Goal: Book appointment/travel/reservation

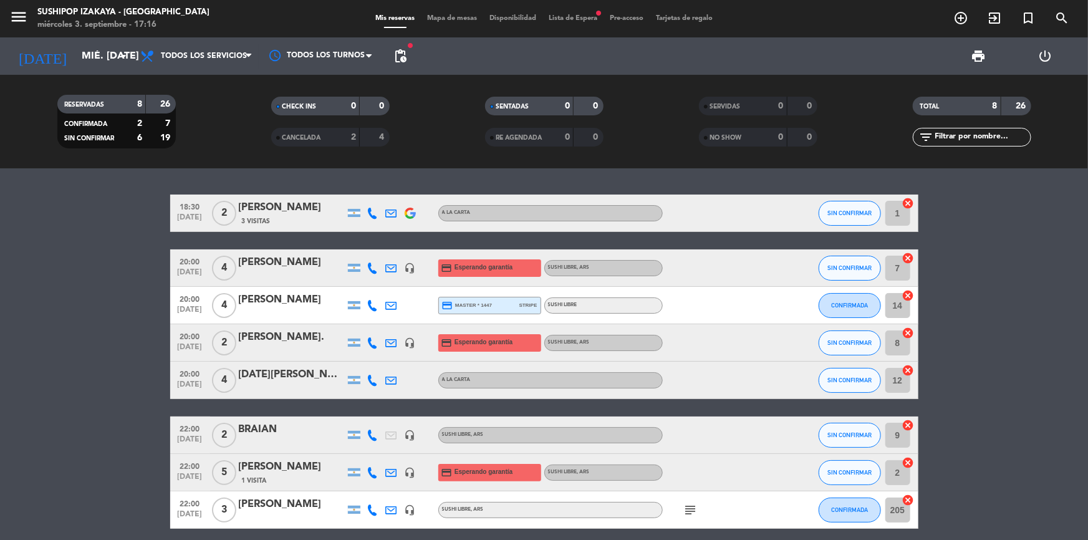
click at [100, 228] on bookings-row "18:30 [DATE] 2 [PERSON_NAME] 3 Visitas A LA CARTA SIN CONFIRMAR 1 cancel 20:00 …" at bounding box center [544, 362] width 1088 height 334
click at [233, 75] on div "RESERVADAS 8 26 CONFIRMADA 2 7 SIN CONFIRMAR 6 19 CHECK INS 0 0 CANCELADA 2 4 S…" at bounding box center [544, 122] width 1088 height 94
click at [229, 65] on span "Todos los servicios" at bounding box center [196, 55] width 125 height 27
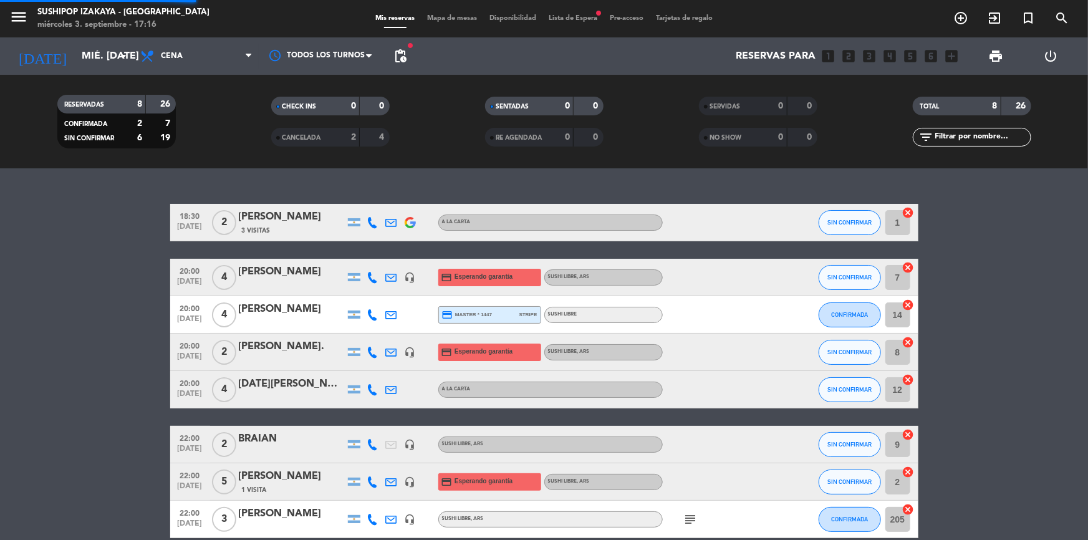
click at [183, 146] on div "menu Sushipop Izakaya - [GEOGRAPHIC_DATA] miércoles 3. septiembre - 17:16 Mis r…" at bounding box center [544, 84] width 1088 height 168
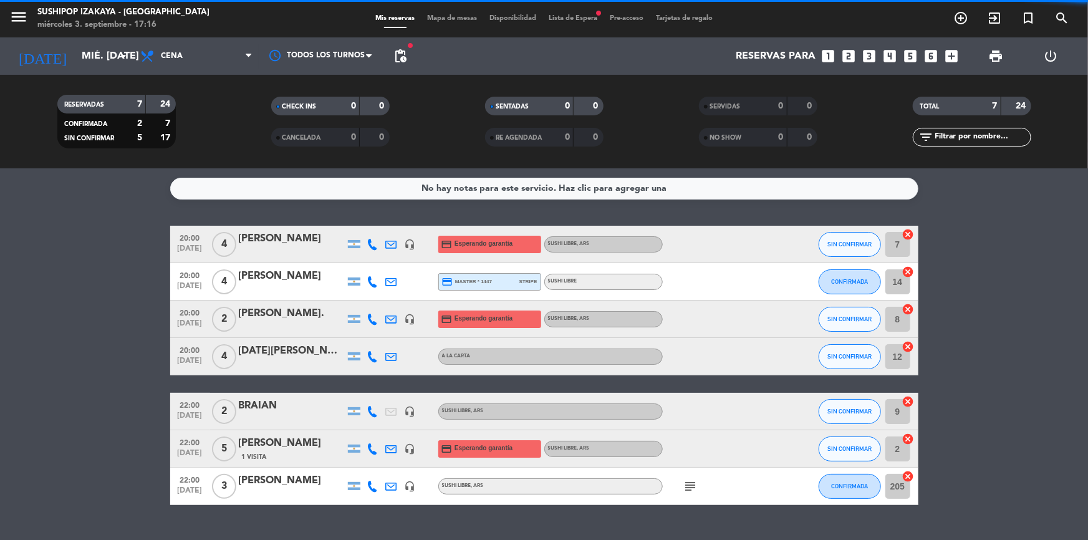
scroll to position [27, 0]
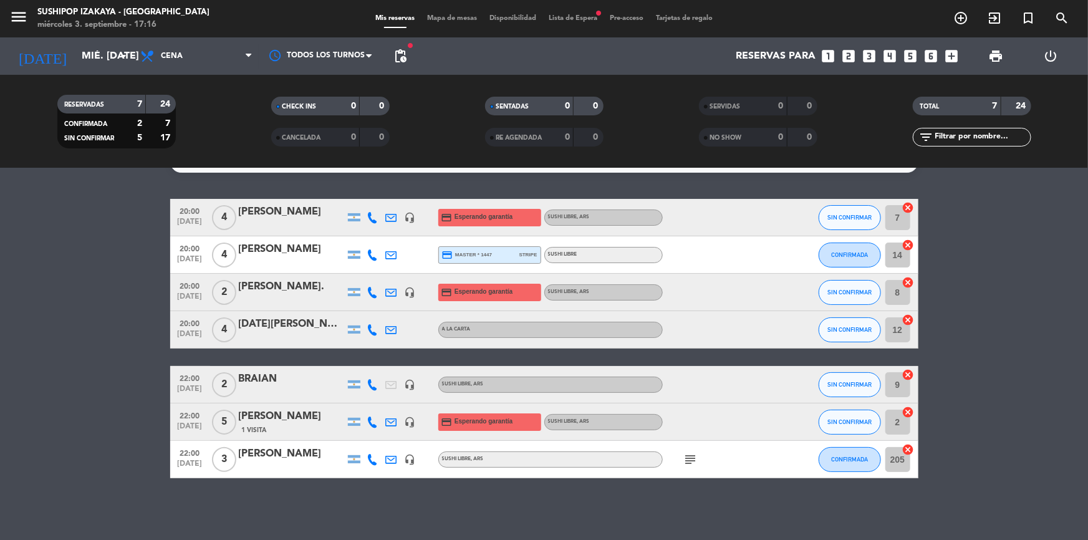
click at [695, 450] on div "subject" at bounding box center [719, 459] width 112 height 37
click at [692, 457] on icon "subject" at bounding box center [691, 459] width 15 height 15
click at [306, 480] on div "No hay notas para este servicio. Haz clic para agregar una 20:00 [DATE] 4 [PERS…" at bounding box center [544, 354] width 1088 height 372
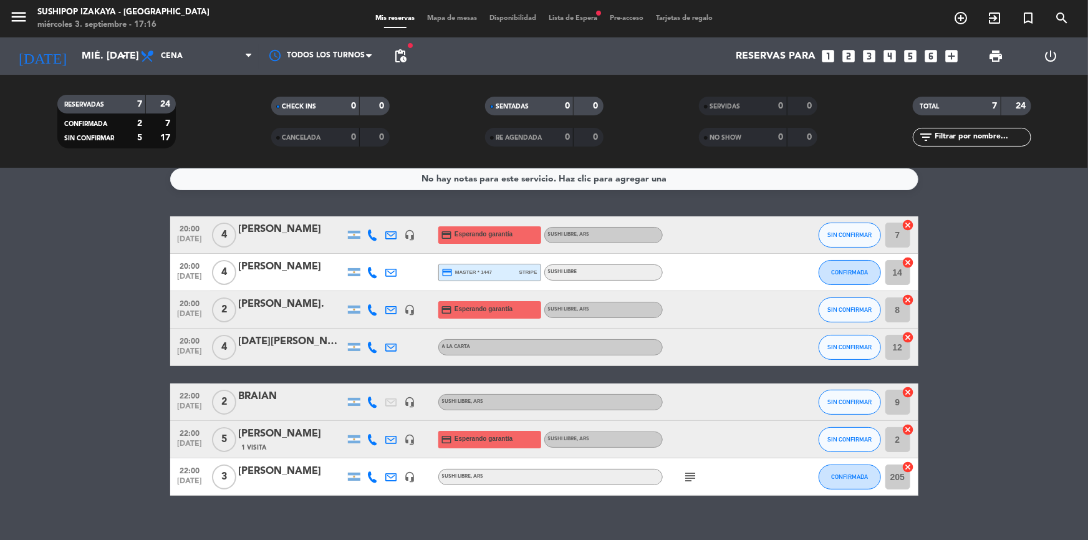
scroll to position [0, 0]
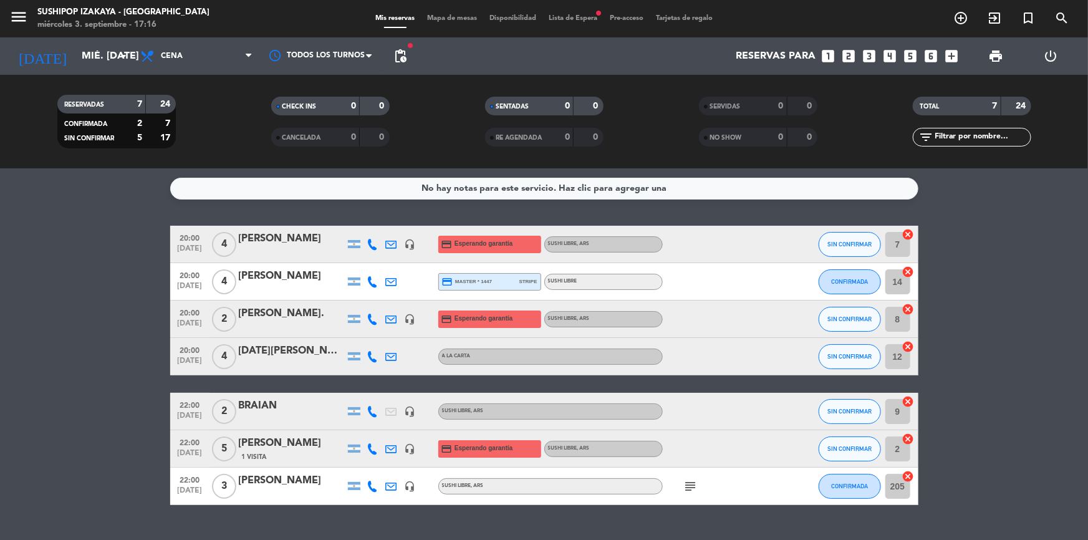
click at [1058, 318] on bookings-row "20:00 [DATE] 4 [PERSON_NAME] headset_mic credit_card Esperando garantía SUSHI L…" at bounding box center [544, 365] width 1088 height 279
click at [687, 484] on icon "subject" at bounding box center [691, 486] width 15 height 15
click at [687, 483] on icon "subject" at bounding box center [691, 486] width 15 height 15
click at [439, 508] on div "No hay notas para este servicio. Haz clic para agregar una 20:00 [DATE] 4 [PERS…" at bounding box center [544, 354] width 1088 height 372
click at [696, 485] on icon "subject" at bounding box center [691, 486] width 15 height 15
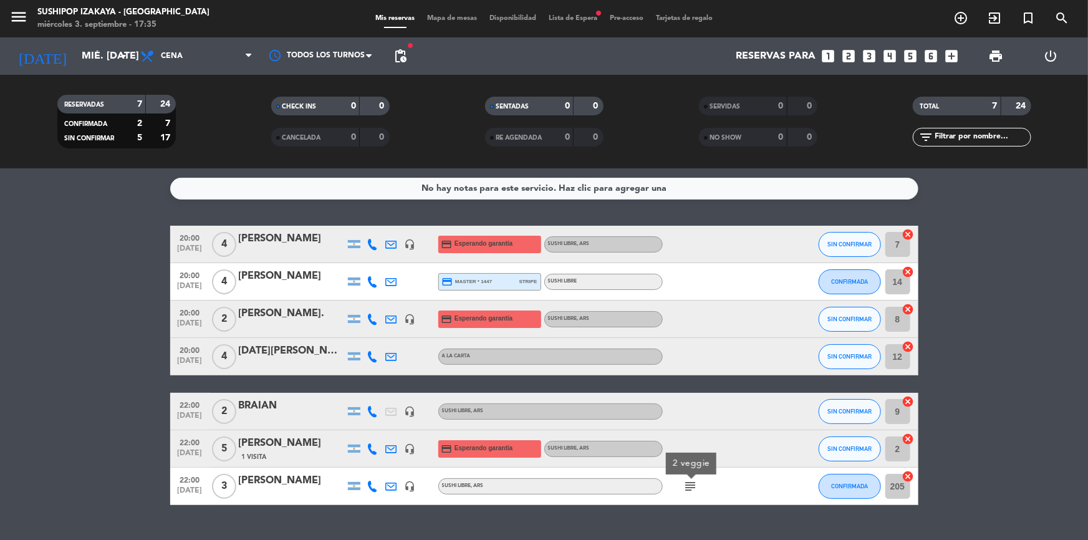
click at [696, 485] on icon "subject" at bounding box center [691, 486] width 15 height 15
click at [588, 504] on div "22:00 [DATE] 3 [PERSON_NAME] headset_mic SUSHI LIBRE , ARS subject CONFIRMADA 2…" at bounding box center [544, 486] width 748 height 37
click at [405, 49] on span "pending_actions" at bounding box center [400, 56] width 15 height 15
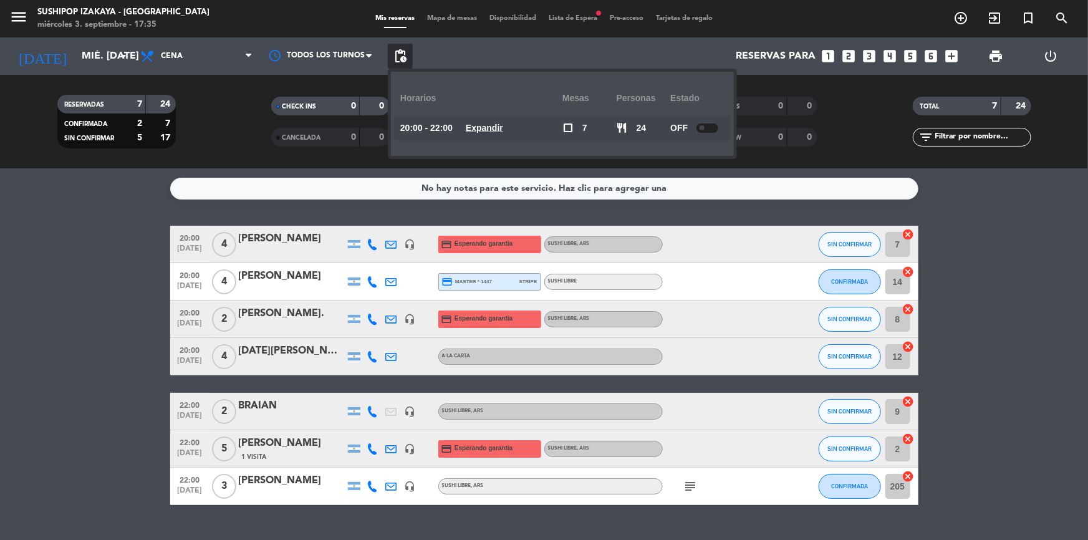
click at [493, 130] on u "Expandir" at bounding box center [484, 128] width 37 height 10
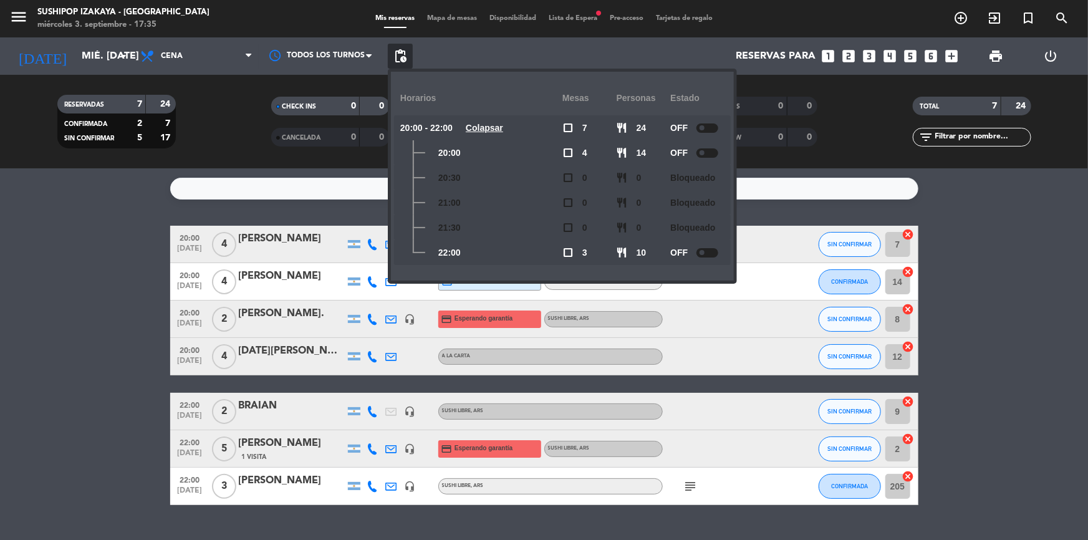
click at [493, 130] on u "Colapsar" at bounding box center [484, 128] width 37 height 10
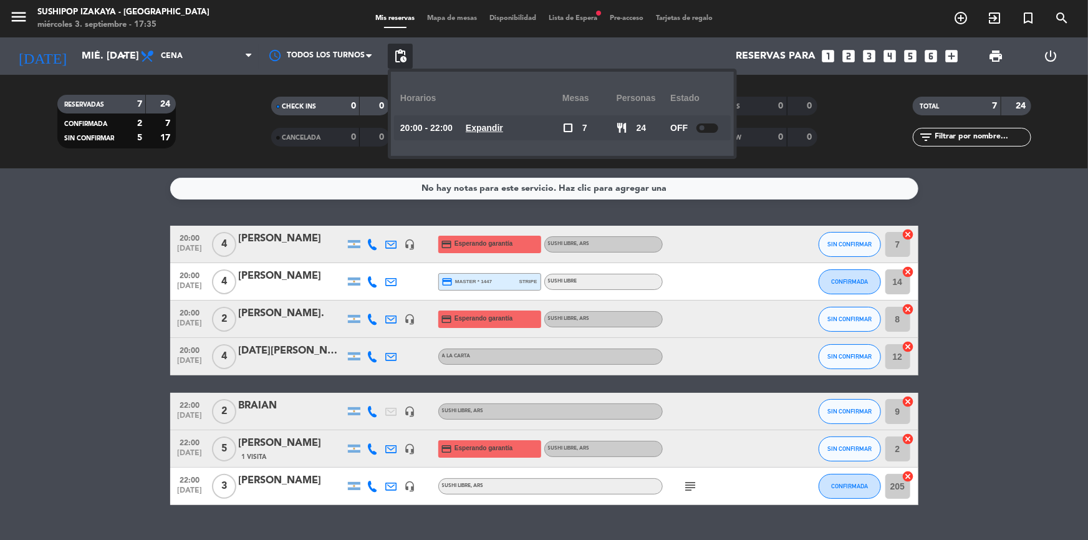
click at [599, 18] on span "Lista de Espera fiber_manual_record" at bounding box center [573, 18] width 61 height 7
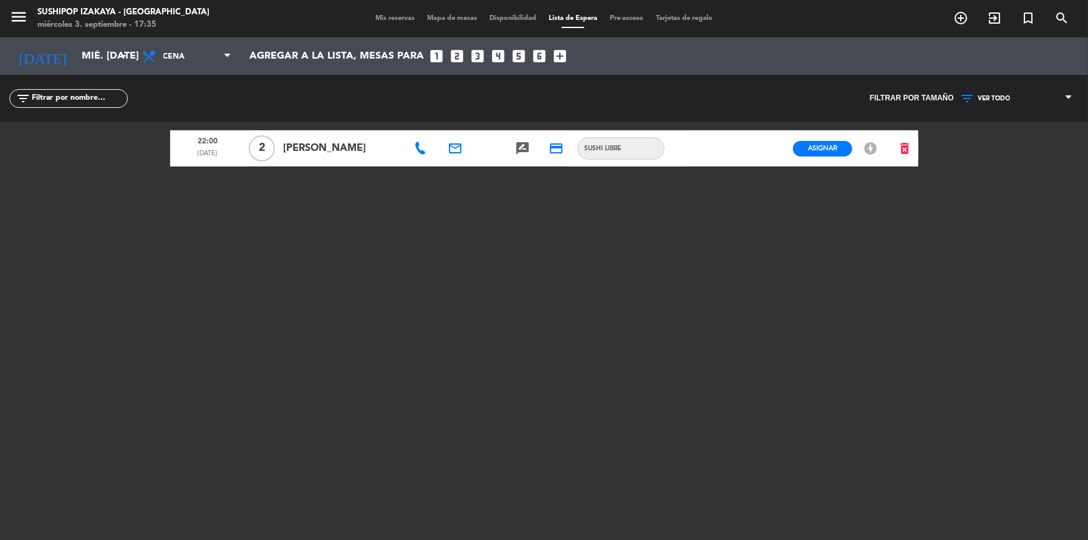
click at [385, 15] on span "Mis reservas" at bounding box center [395, 18] width 52 height 7
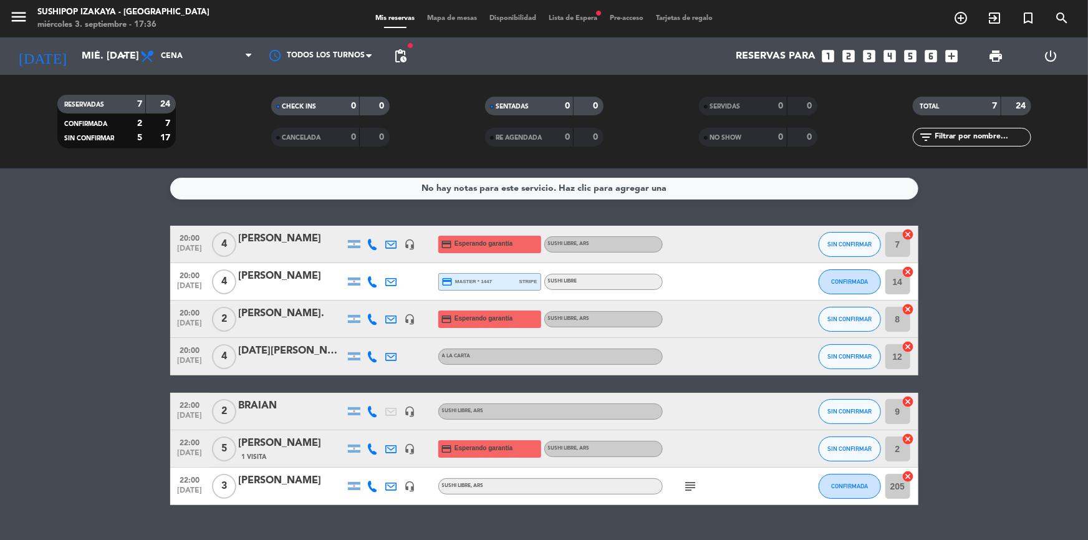
click at [0, 342] on bookings-row "20:00 [DATE] 4 [PERSON_NAME] headset_mic credit_card Esperando garantía SUSHI L…" at bounding box center [544, 365] width 1088 height 279
click at [695, 486] on icon "subject" at bounding box center [691, 486] width 15 height 15
click at [697, 486] on icon "subject" at bounding box center [691, 486] width 15 height 15
click at [82, 338] on bookings-row "20:00 [DATE] 4 [PERSON_NAME] headset_mic credit_card Esperando garantía SUSHI L…" at bounding box center [544, 365] width 1088 height 279
click at [580, 17] on span "Lista de Espera fiber_manual_record" at bounding box center [573, 18] width 61 height 7
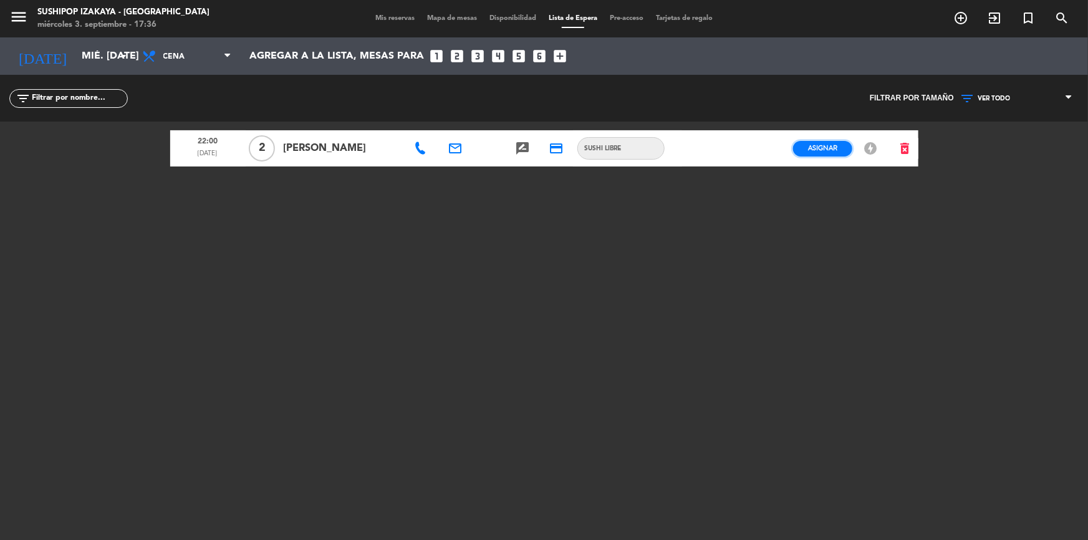
click at [829, 148] on span "Asignar" at bounding box center [822, 147] width 29 height 9
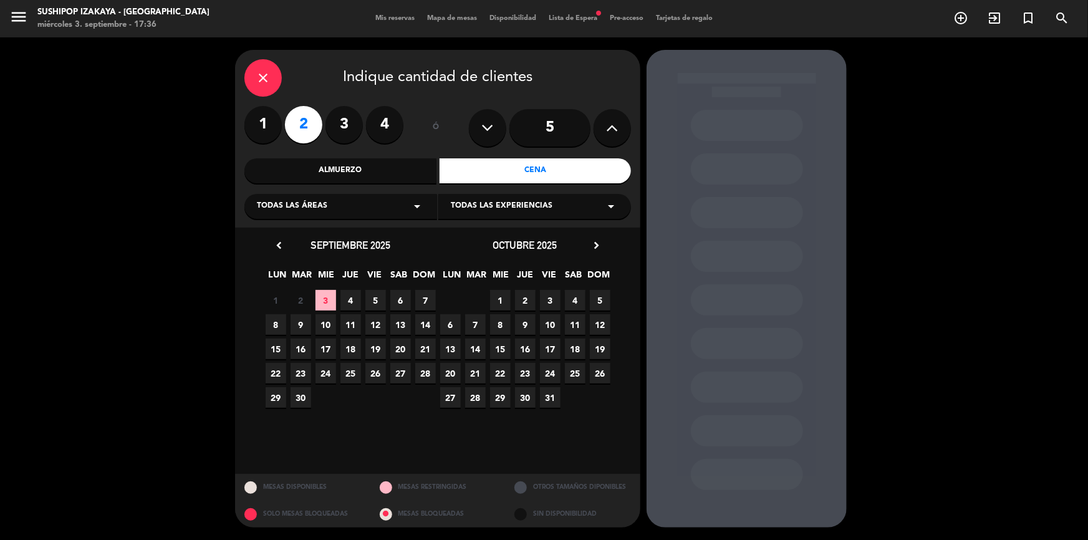
click at [362, 213] on div "Todas las áreas arrow_drop_down" at bounding box center [340, 206] width 193 height 25
click at [273, 239] on div "Salón" at bounding box center [341, 237] width 168 height 12
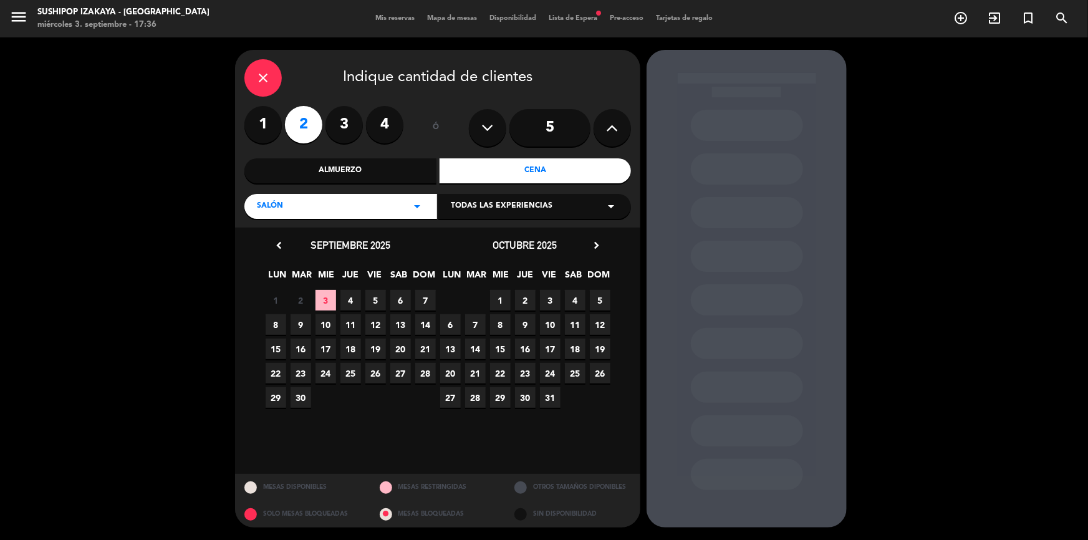
click at [318, 297] on span "3" at bounding box center [326, 300] width 21 height 21
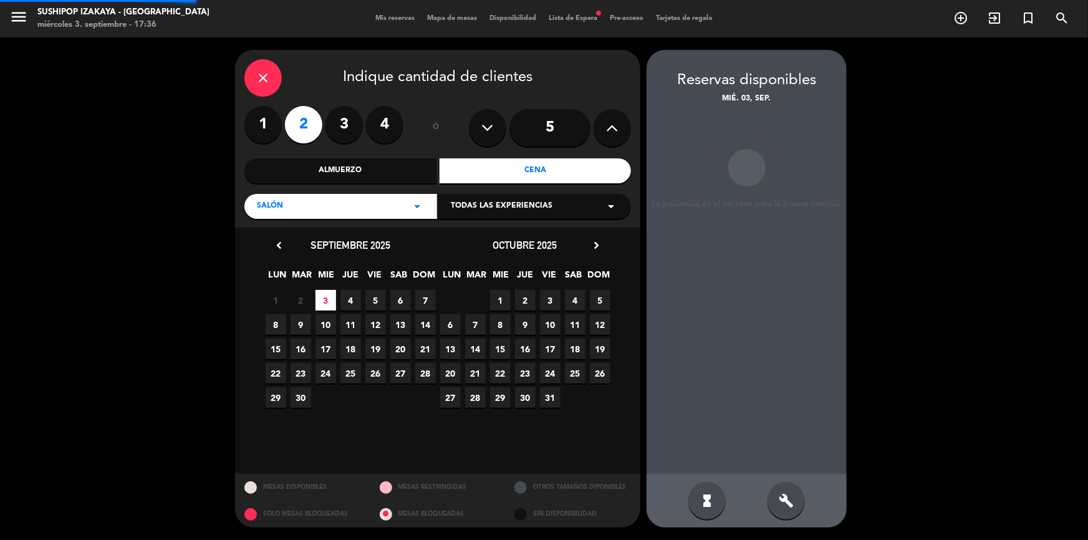
click at [511, 210] on span "Todas las experiencias" at bounding box center [502, 206] width 102 height 12
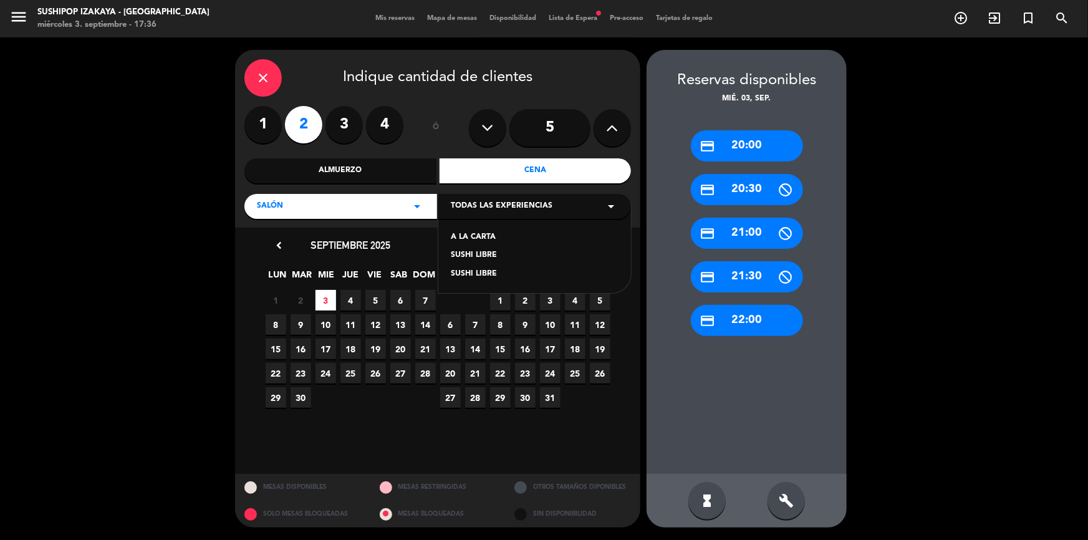
drag, startPoint x: 493, startPoint y: 256, endPoint x: 651, endPoint y: 260, distance: 157.8
click at [494, 256] on div "SUSHI LIBRE" at bounding box center [535, 255] width 168 height 12
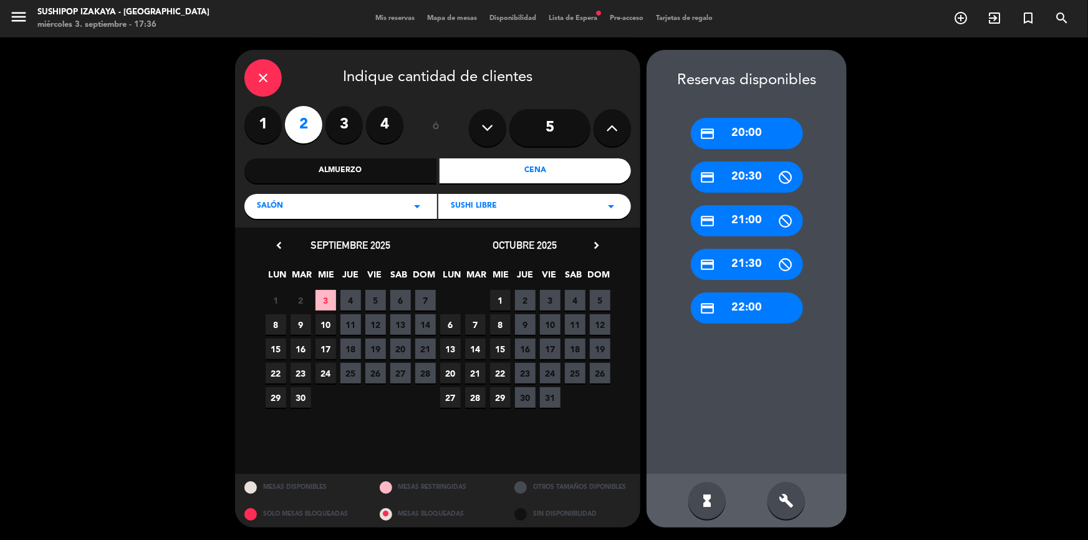
click at [734, 312] on div "credit_card 22:00" at bounding box center [747, 307] width 112 height 31
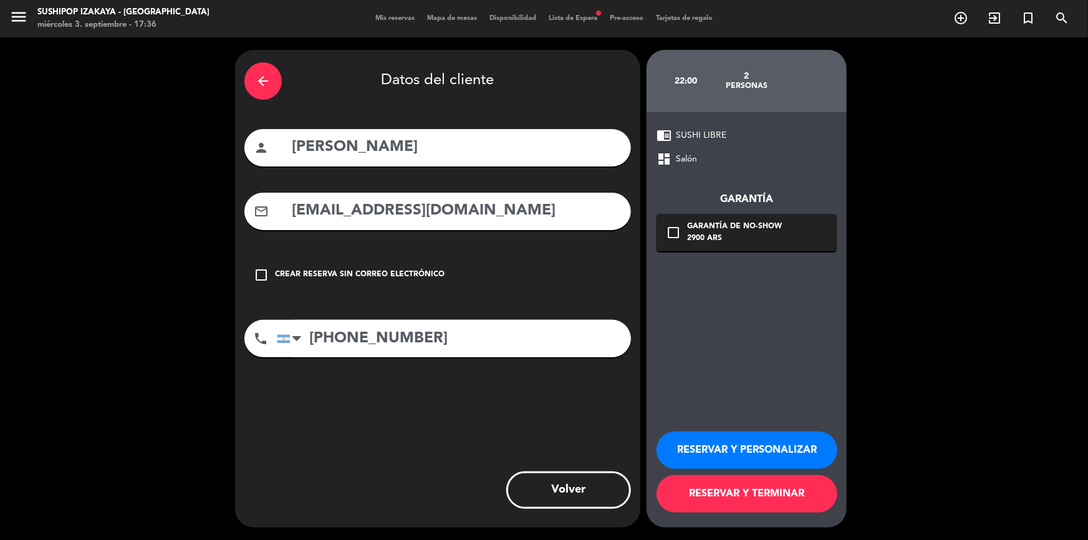
click at [571, 17] on span "Lista de Espera fiber_manual_record" at bounding box center [573, 18] width 61 height 7
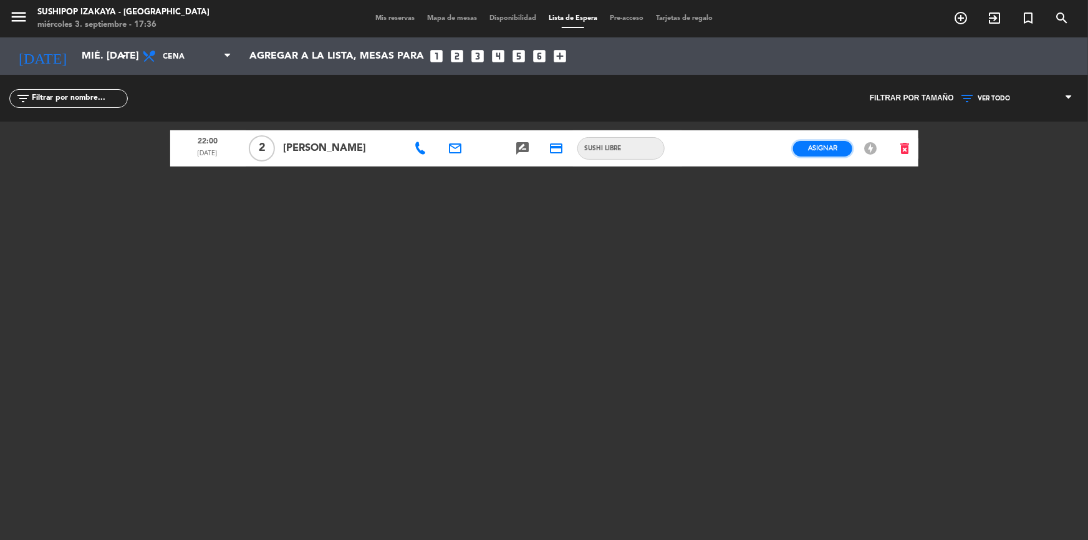
click at [831, 155] on button "Asignar" at bounding box center [822, 149] width 59 height 16
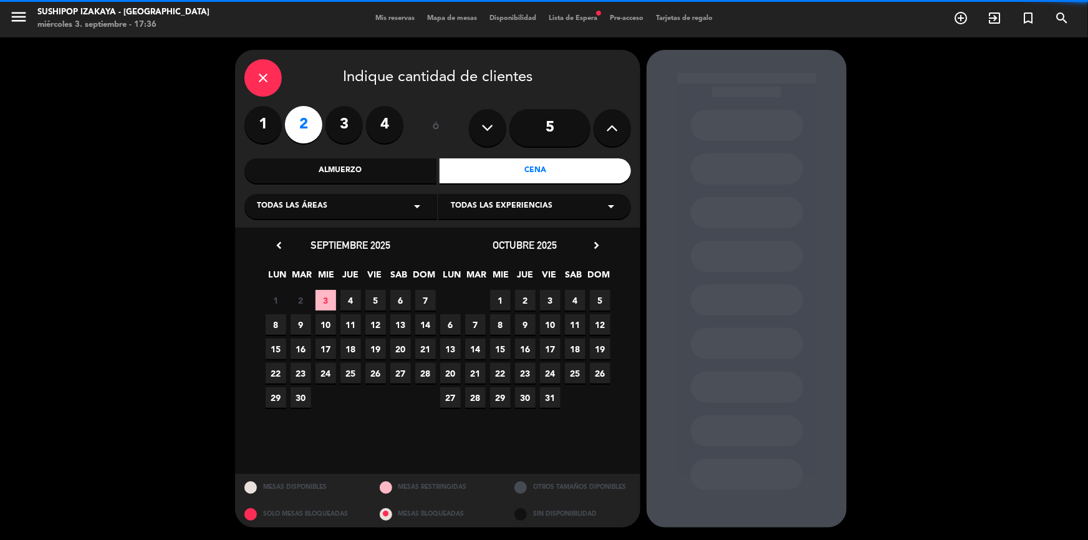
click at [382, 213] on div "Todas las áreas arrow_drop_down" at bounding box center [340, 206] width 193 height 25
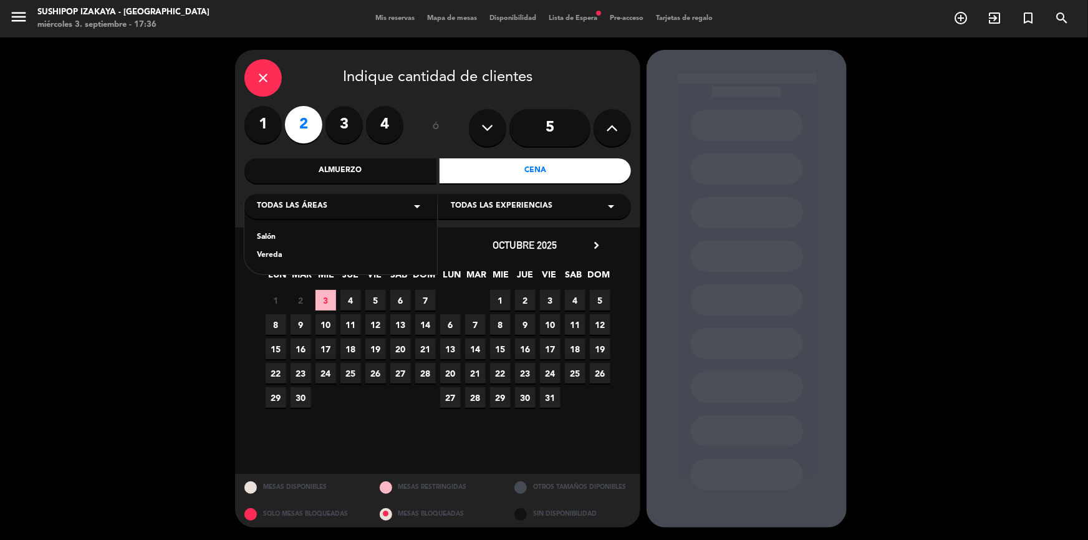
click at [289, 245] on div "Salón Vereda" at bounding box center [340, 238] width 193 height 71
drag, startPoint x: 268, startPoint y: 239, endPoint x: 468, endPoint y: 219, distance: 201.8
click at [271, 238] on div "Salón" at bounding box center [341, 237] width 168 height 12
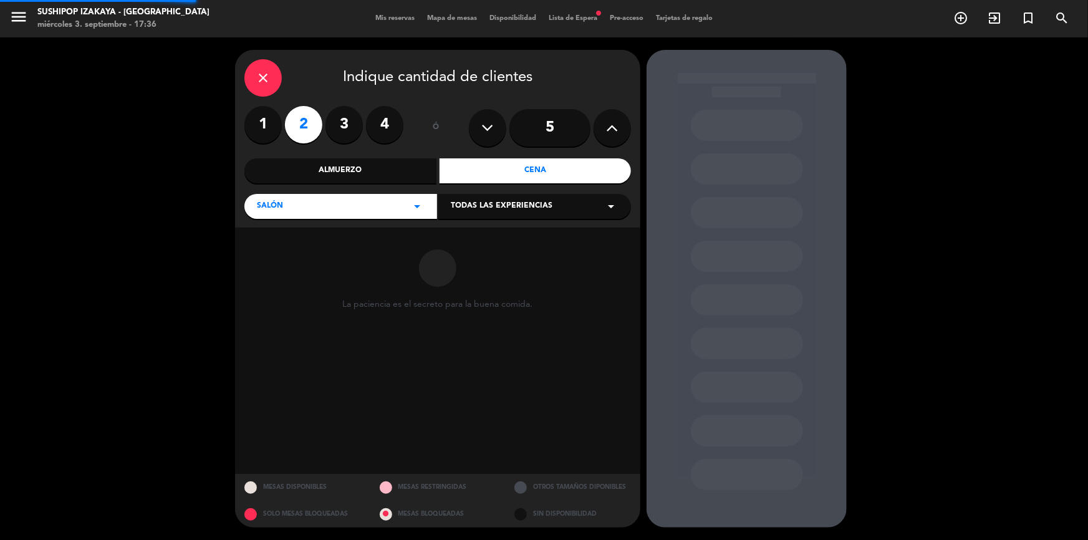
click at [501, 208] on span "Todas las experiencias" at bounding box center [502, 206] width 102 height 12
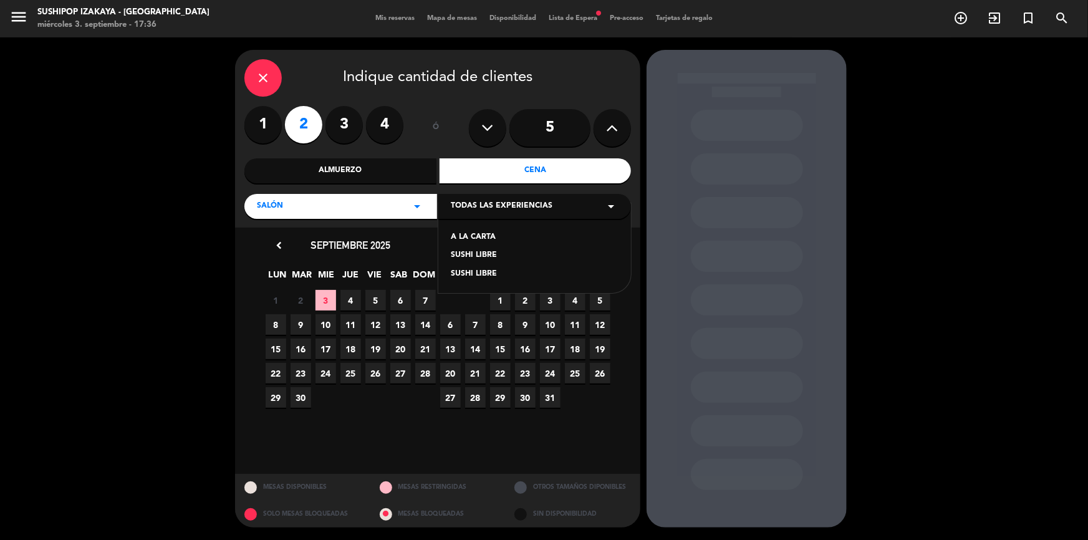
click at [480, 248] on div "A LA CARTA SUSHI LIBRE SUSHI LIBRE" at bounding box center [534, 248] width 193 height 90
click at [471, 259] on div "SUSHI LIBRE" at bounding box center [535, 255] width 168 height 12
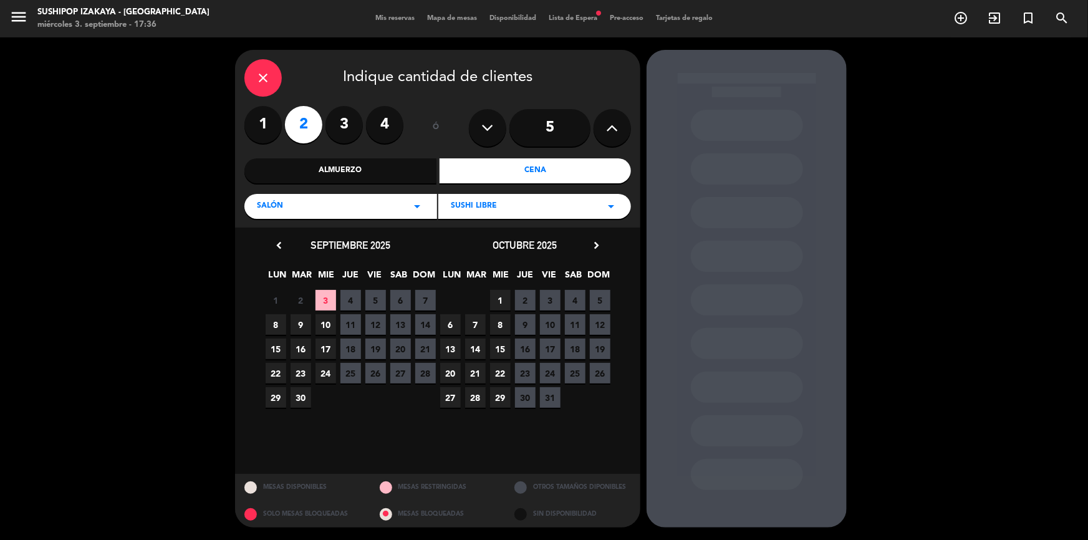
click at [320, 299] on span "3" at bounding box center [326, 300] width 21 height 21
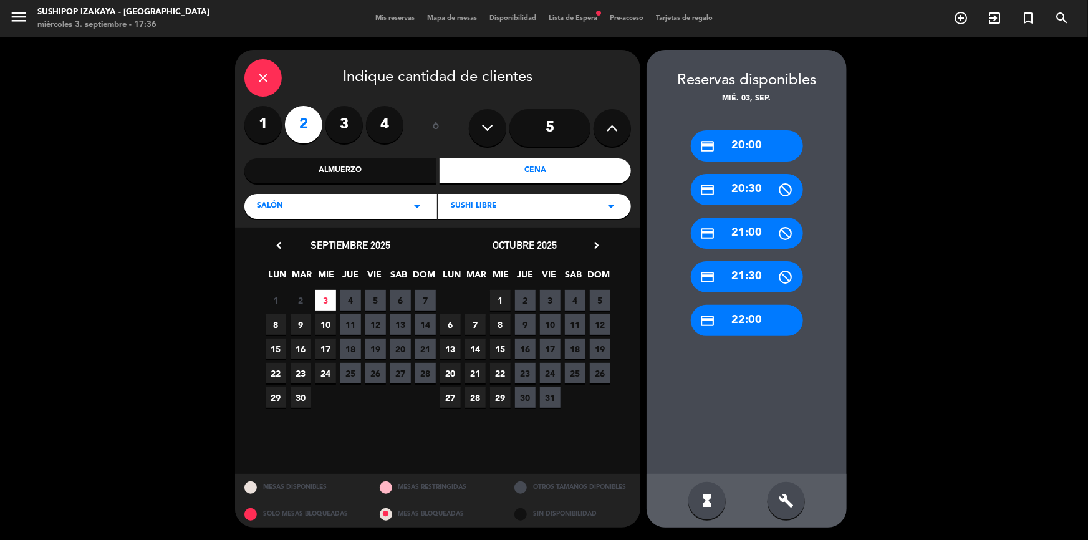
click at [742, 311] on div "credit_card 22:00" at bounding box center [747, 320] width 112 height 31
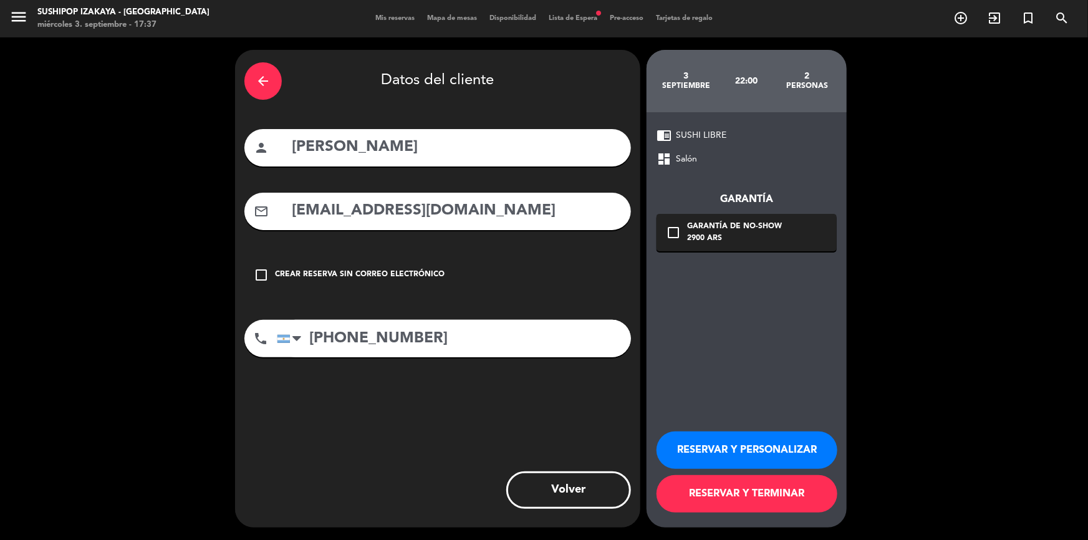
click at [695, 228] on div "Garantía de no-show" at bounding box center [734, 227] width 95 height 12
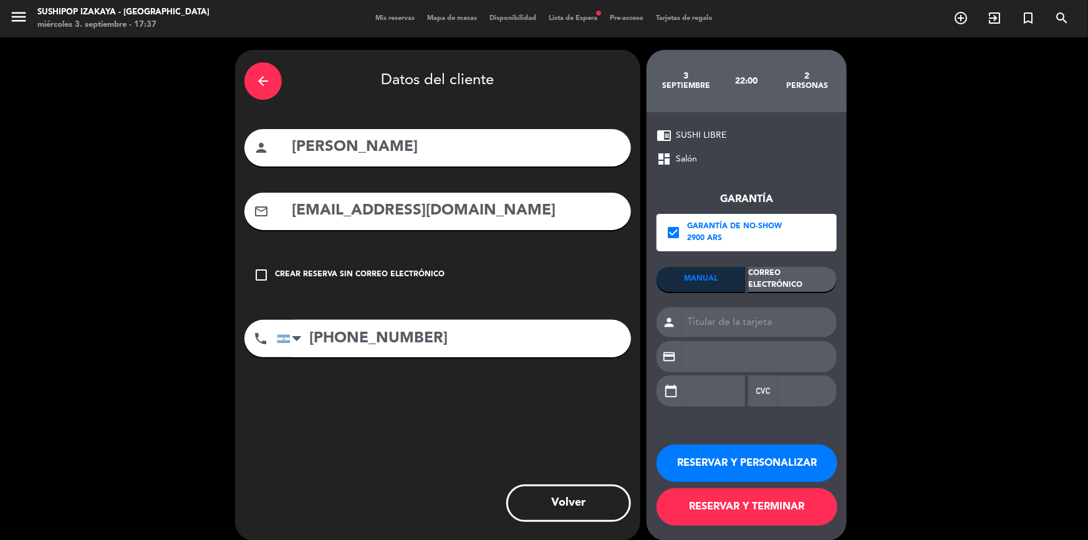
click at [791, 276] on div "Correo Electrónico" at bounding box center [792, 279] width 89 height 25
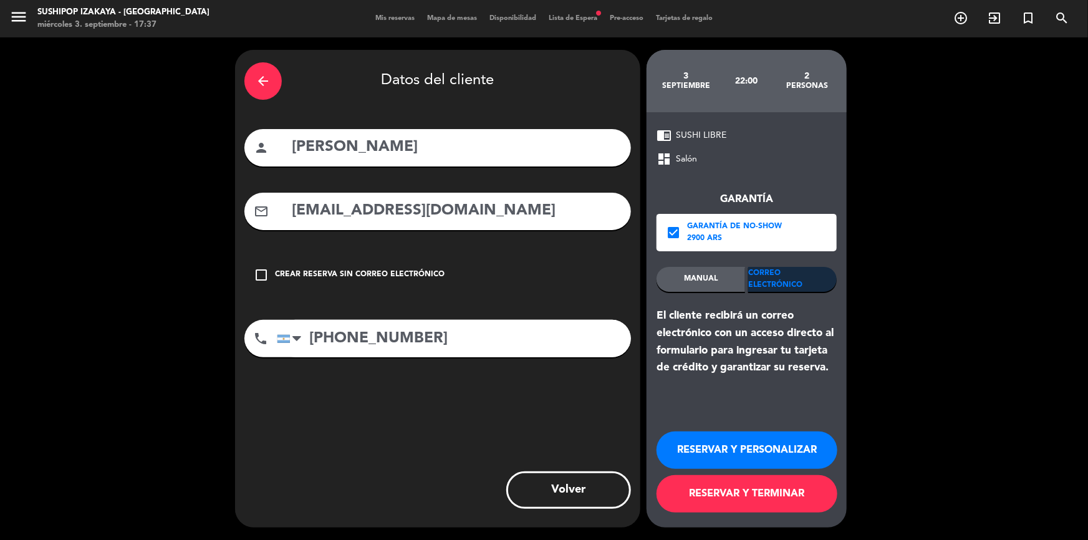
click at [745, 503] on button "RESERVAR Y TERMINAR" at bounding box center [747, 493] width 181 height 37
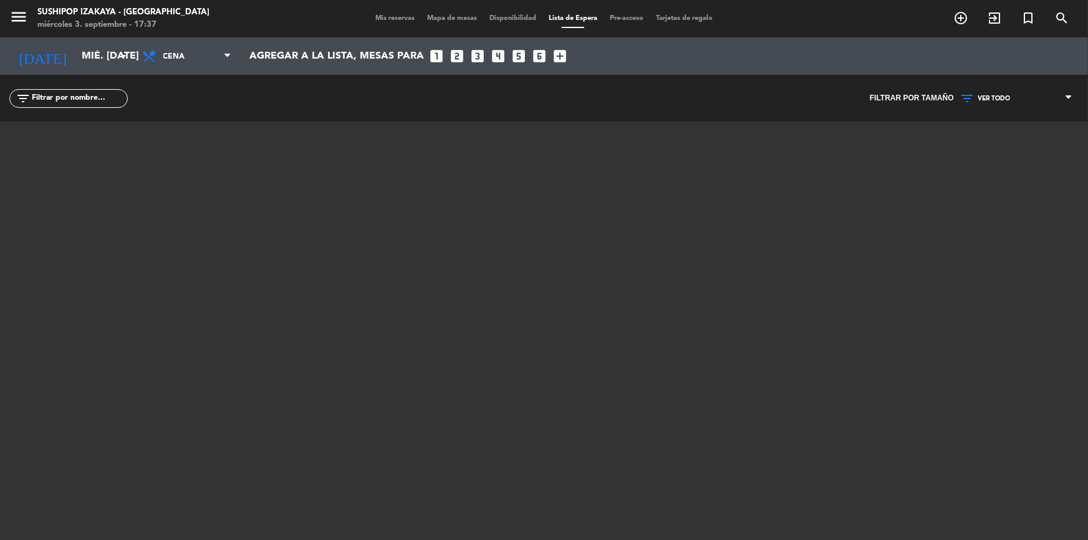
click at [386, 21] on span "Mis reservas" at bounding box center [395, 18] width 52 height 7
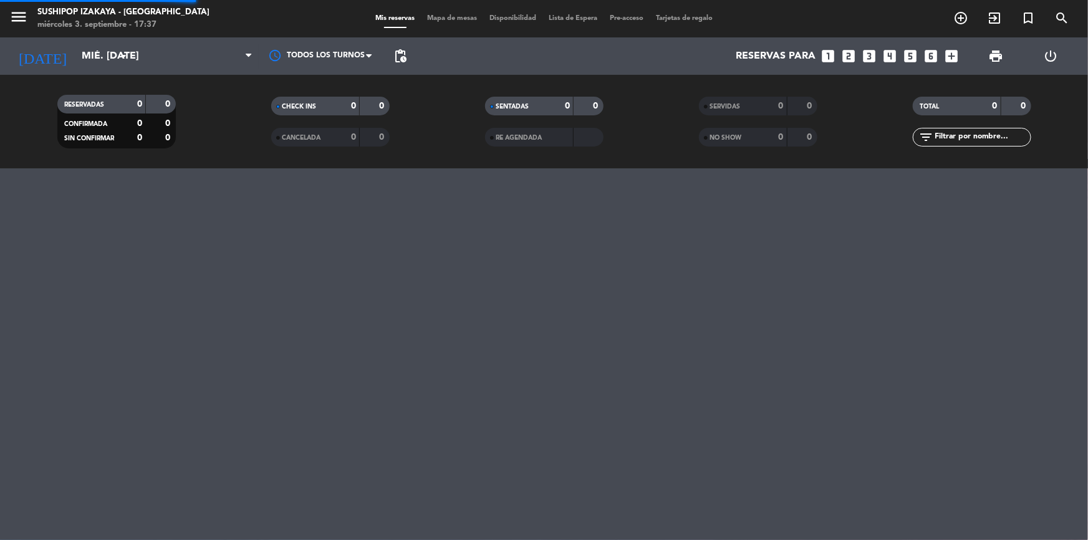
click at [386, 21] on span "Mis reservas" at bounding box center [395, 18] width 52 height 7
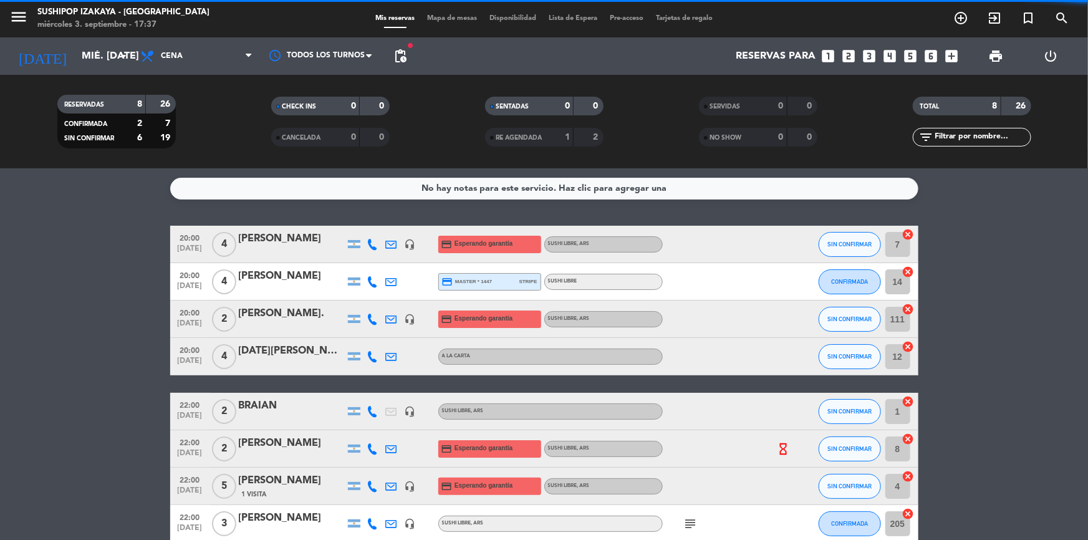
click at [326, 21] on div "Mis reservas Mapa de mesas Disponibilidad Lista de Espera Pre-acceso Tarjetas d…" at bounding box center [544, 18] width 544 height 11
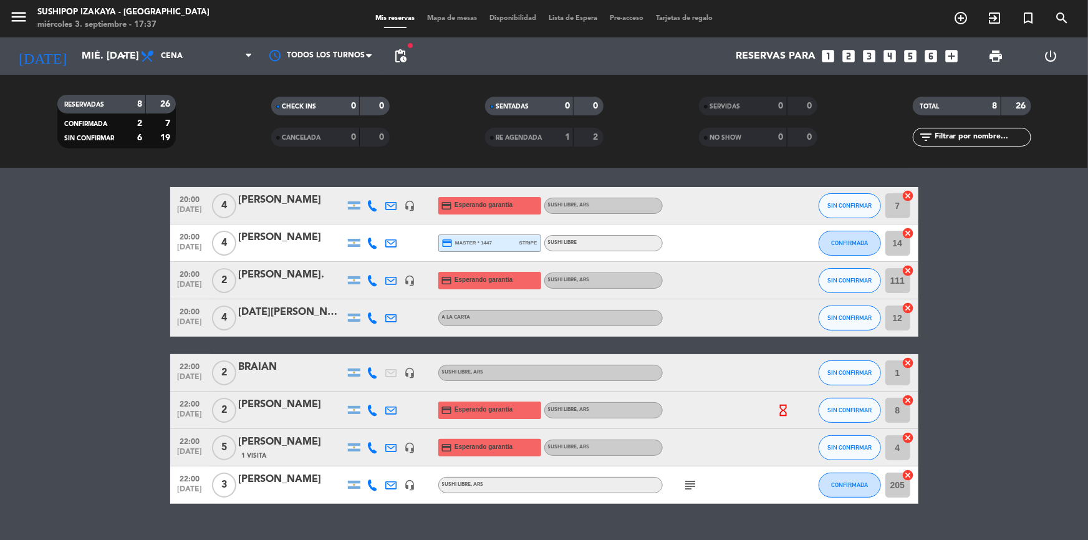
scroll to position [56, 0]
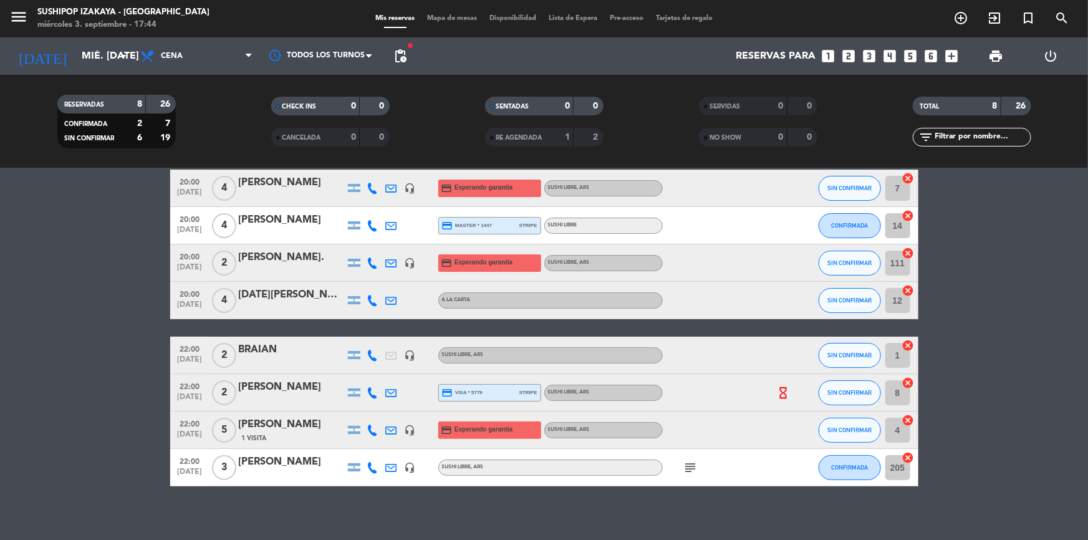
click at [15, 314] on bookings-row "20:00 [DATE] 4 [PERSON_NAME] headset_mic credit_card Esperando garantía SUSHI L…" at bounding box center [544, 328] width 1088 height 317
click at [962, 19] on icon "add_circle_outline" at bounding box center [961, 18] width 15 height 15
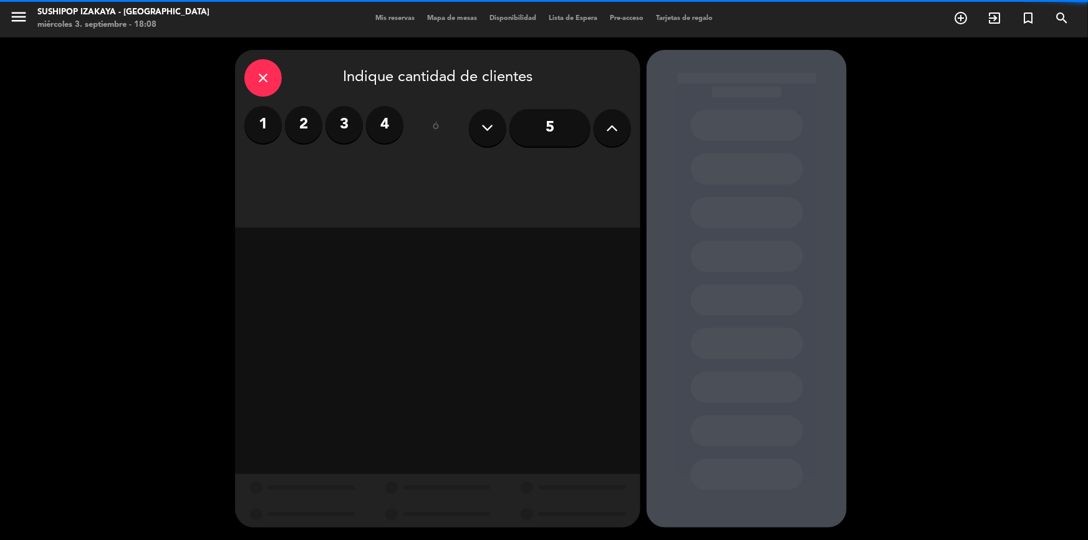
click at [312, 122] on label "2" at bounding box center [303, 124] width 37 height 37
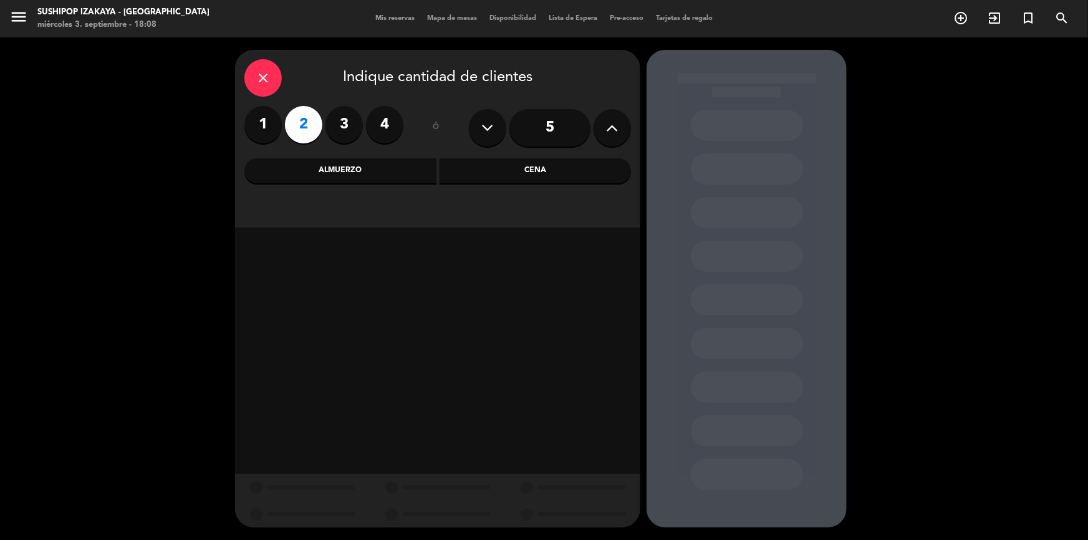
click at [495, 180] on div "Cena" at bounding box center [536, 170] width 192 height 25
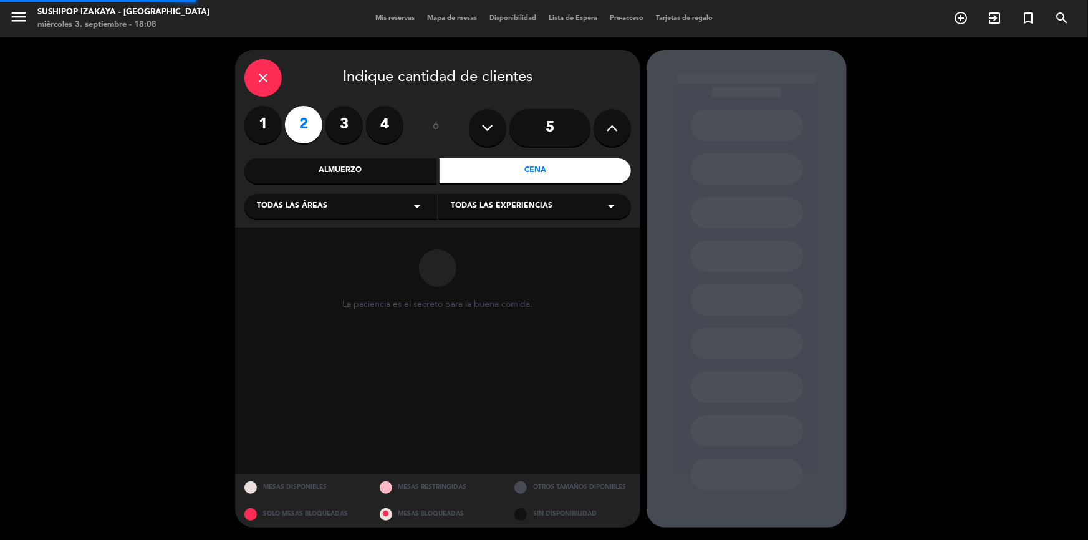
drag, startPoint x: 363, startPoint y: 212, endPoint x: 355, endPoint y: 216, distance: 9.2
click at [362, 212] on div "Todas las áreas arrow_drop_down" at bounding box center [340, 206] width 193 height 25
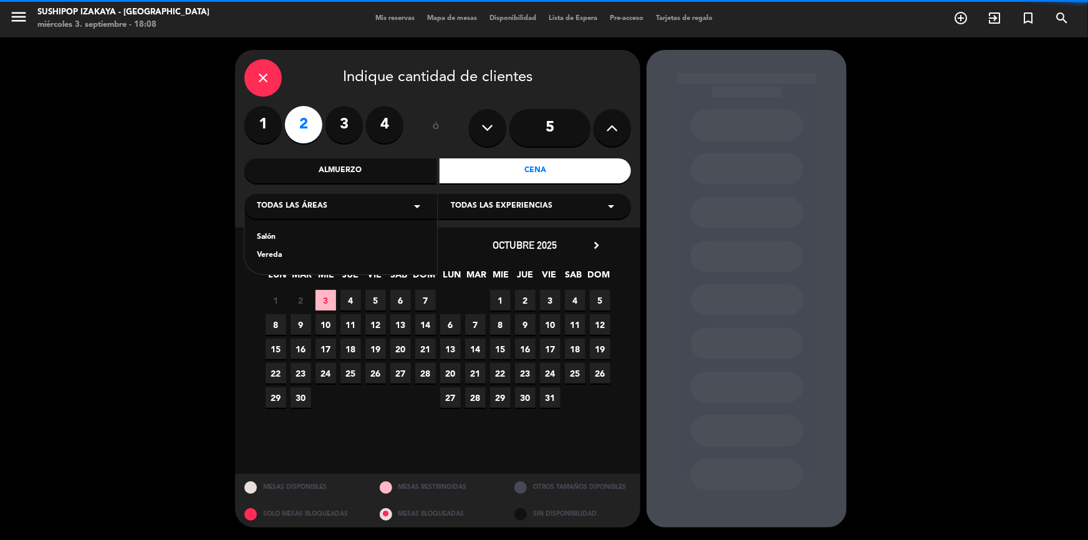
click at [274, 241] on div "Salón" at bounding box center [341, 237] width 168 height 12
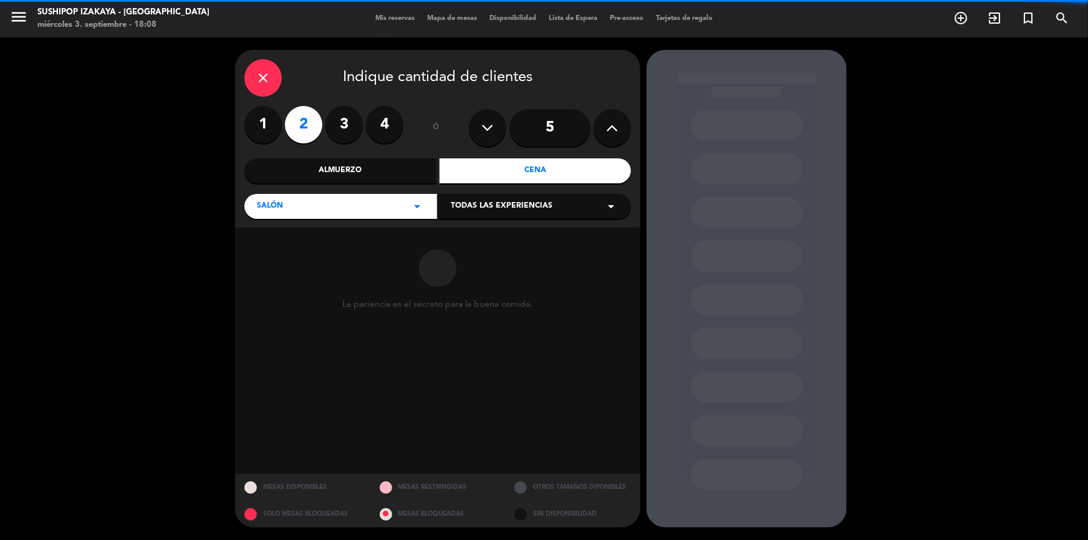
click at [552, 210] on div "Todas las experiencias arrow_drop_down" at bounding box center [534, 206] width 193 height 25
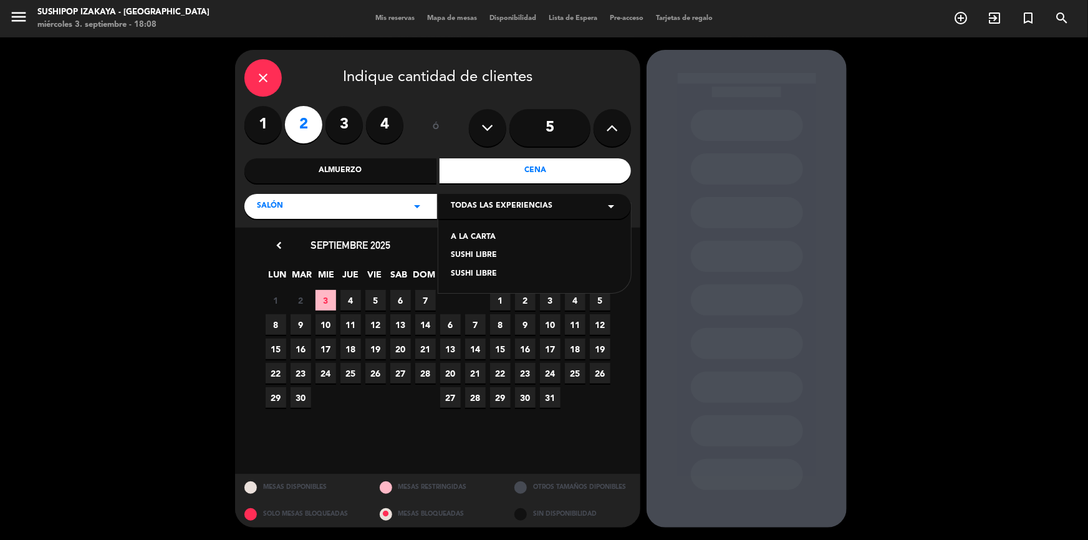
click at [480, 251] on div "SUSHI LIBRE" at bounding box center [535, 255] width 168 height 12
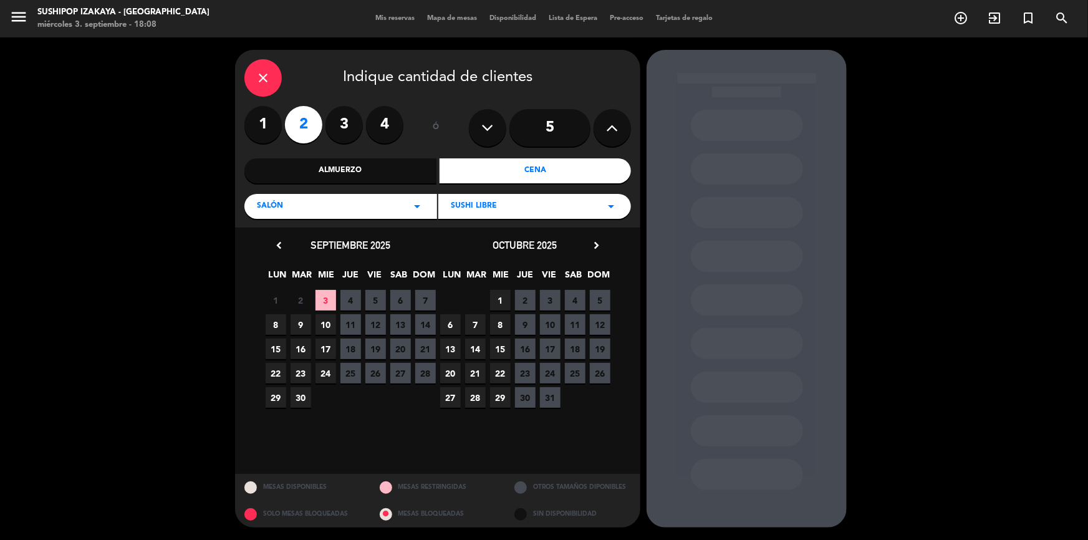
click at [321, 296] on span "3" at bounding box center [326, 300] width 21 height 21
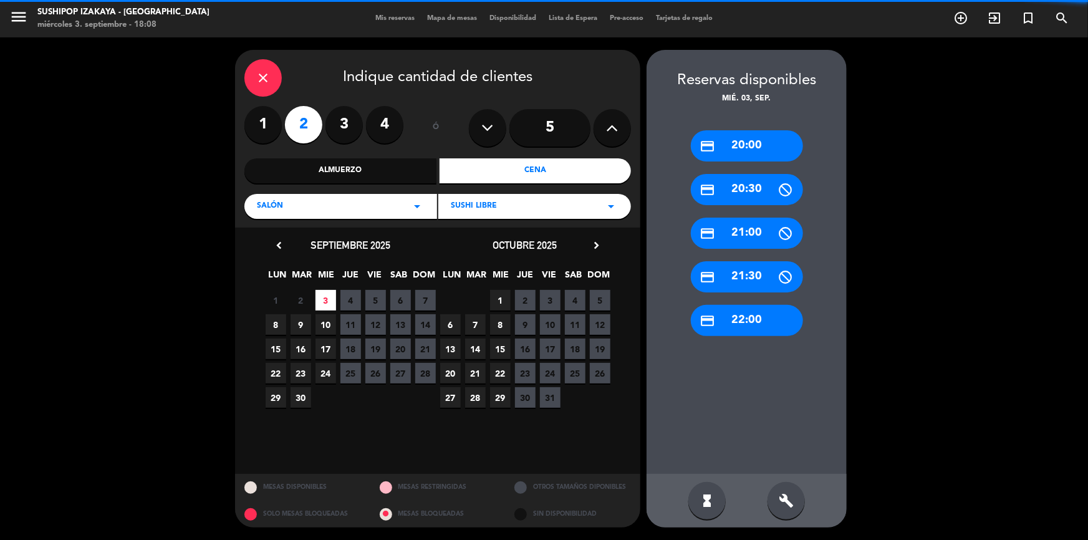
click at [722, 146] on div "credit_card 20:00" at bounding box center [747, 145] width 112 height 31
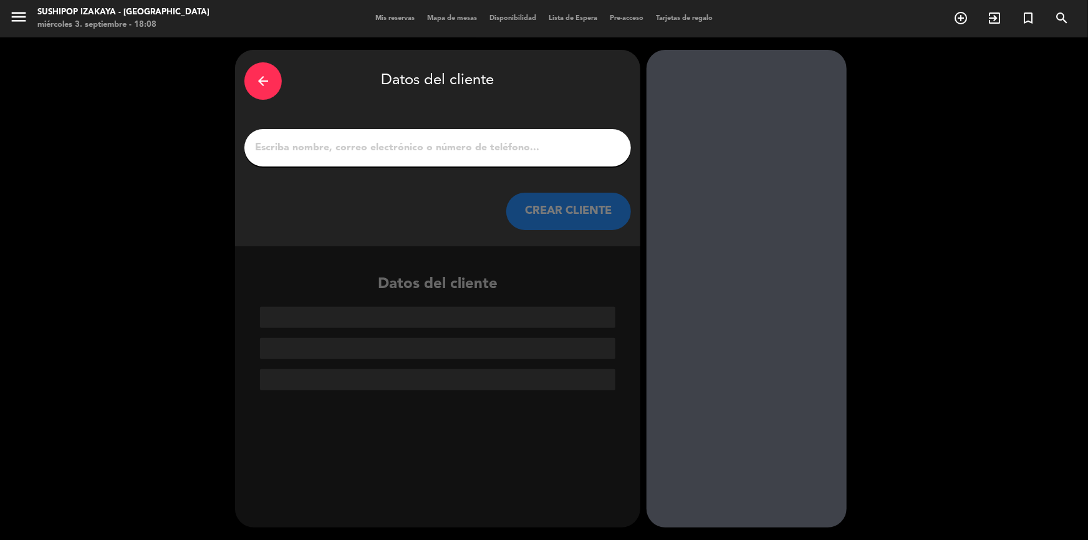
click at [352, 172] on div "arrow_back Datos del cliente CREAR CLIENTE" at bounding box center [437, 148] width 405 height 196
click at [353, 156] on input "1" at bounding box center [438, 147] width 368 height 17
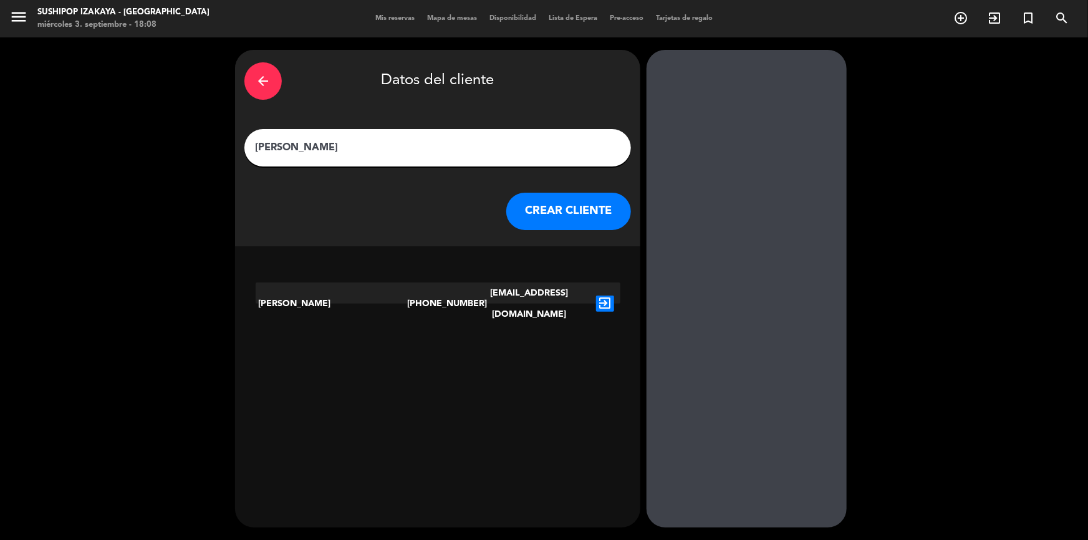
type input "[PERSON_NAME]"
click at [612, 301] on div "exit_to_app" at bounding box center [605, 304] width 31 height 42
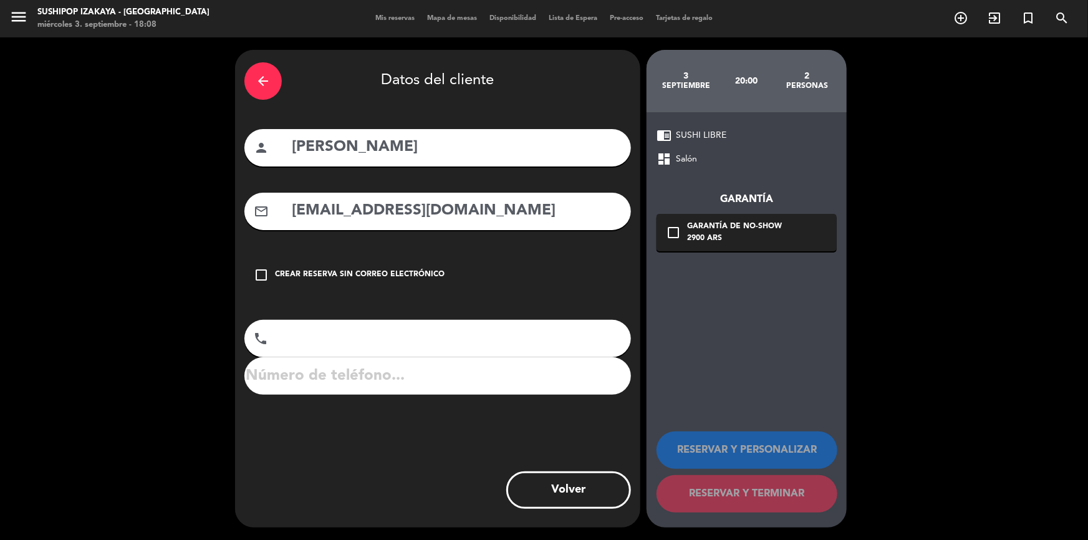
type input "[PHONE_NUMBER]"
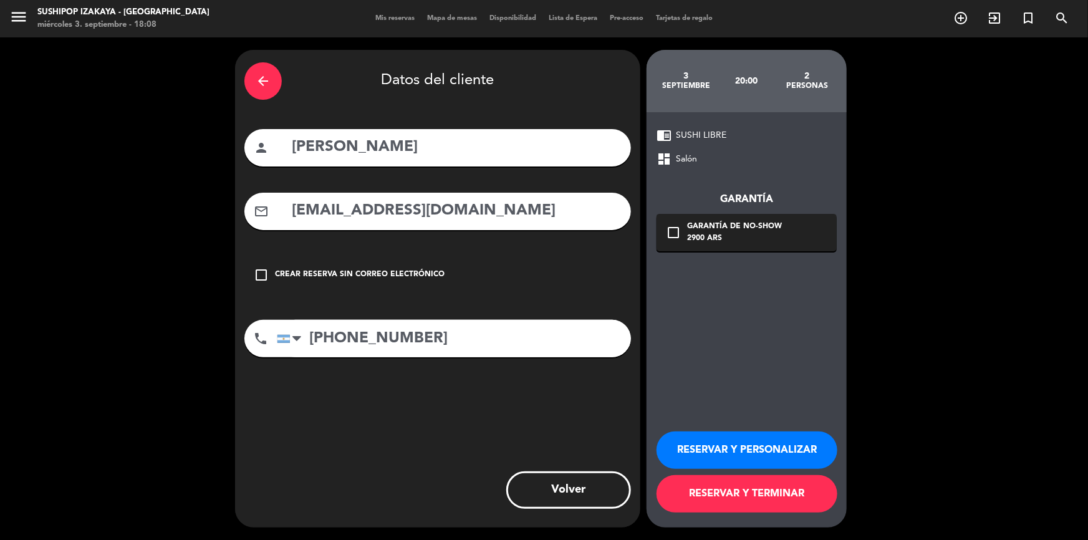
click at [612, 301] on div "arrow_back Datos del cliente person [PERSON_NAME] mail_outline [EMAIL_ADDRESS][…" at bounding box center [437, 289] width 405 height 478
click at [745, 227] on div "Garantía de no-show" at bounding box center [734, 227] width 95 height 12
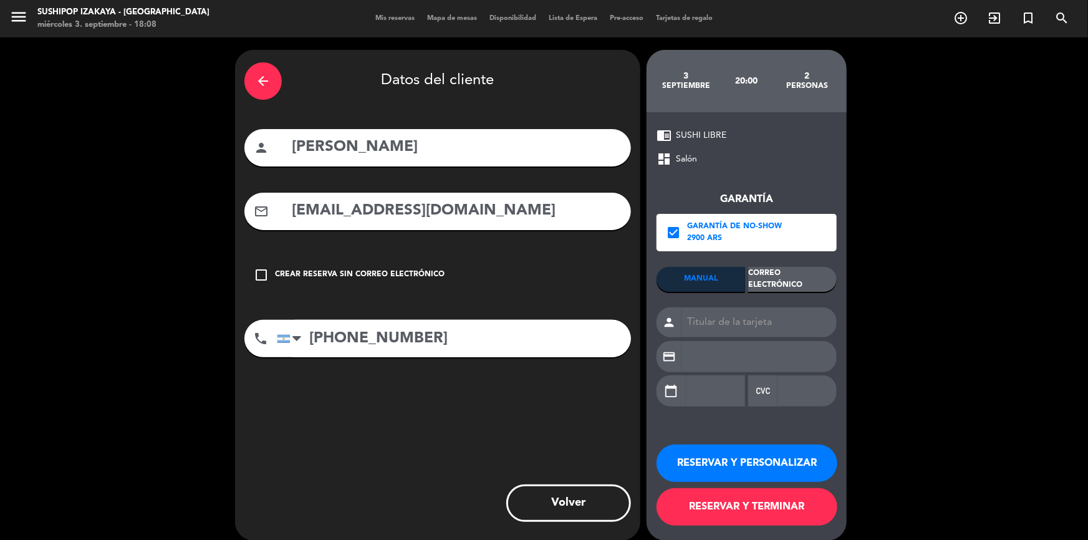
click at [790, 265] on div "Garantía check_box Garantía de no-show 2900 ARS MANUAL Correo Electrónico perso…" at bounding box center [747, 293] width 180 height 252
click at [786, 274] on div "Correo Electrónico" at bounding box center [792, 279] width 89 height 25
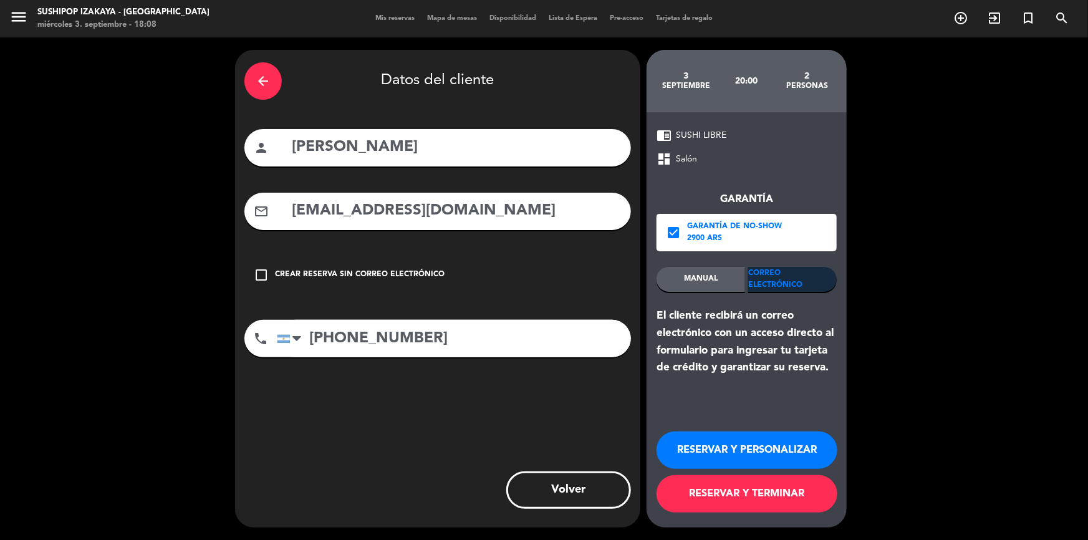
click at [697, 497] on button "RESERVAR Y TERMINAR" at bounding box center [747, 493] width 181 height 37
